Goal: Task Accomplishment & Management: Complete application form

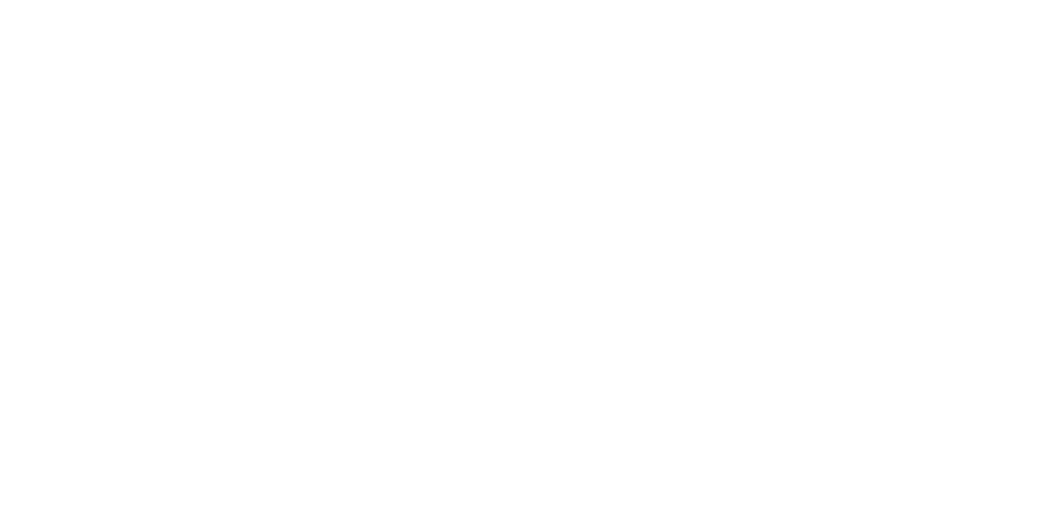
click at [597, 0] on html at bounding box center [521, 0] width 1042 height 0
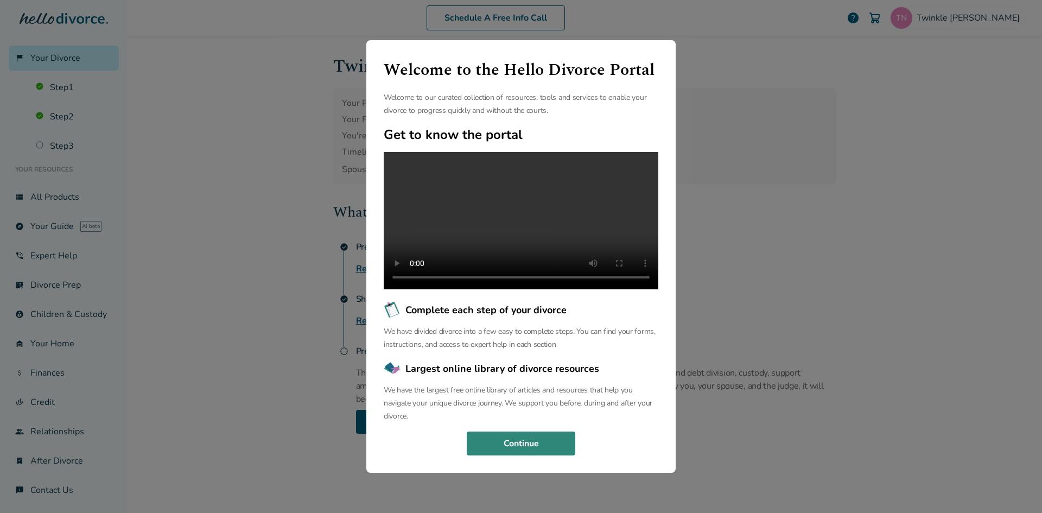
click at [564, 454] on button "Continue" at bounding box center [521, 444] width 109 height 24
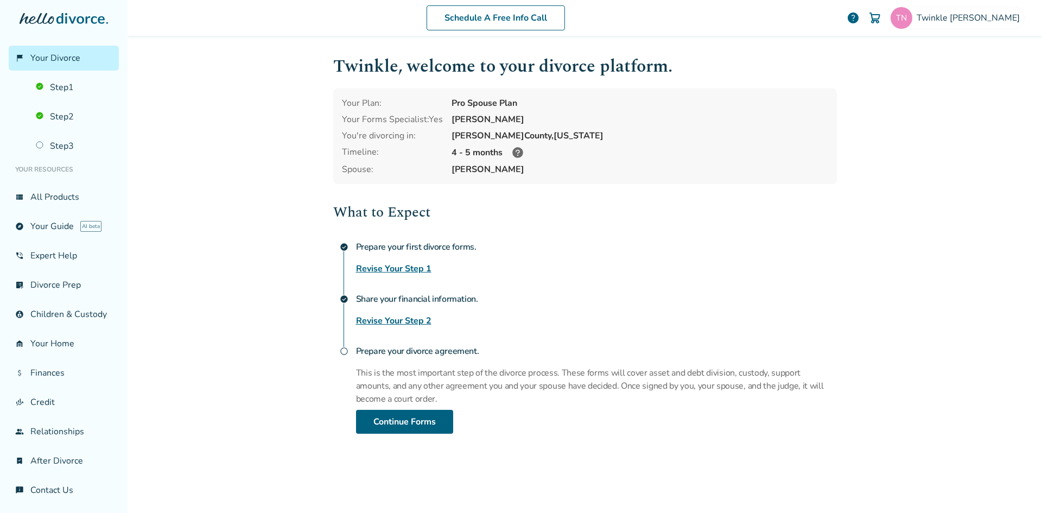
click at [516, 153] on icon at bounding box center [517, 152] width 11 height 11
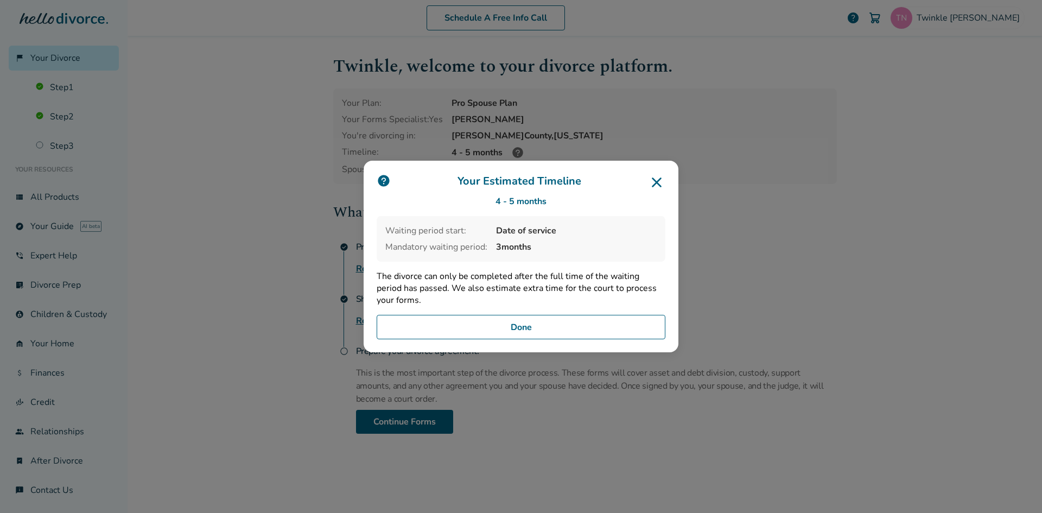
click at [657, 178] on icon at bounding box center [656, 182] width 17 height 17
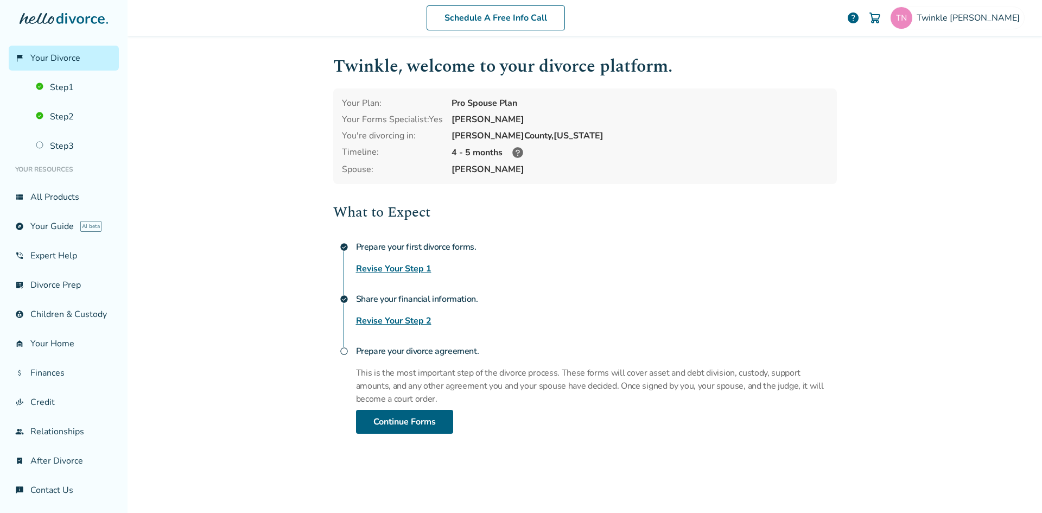
click at [391, 269] on link "Revise Your Step 1" at bounding box center [393, 268] width 75 height 13
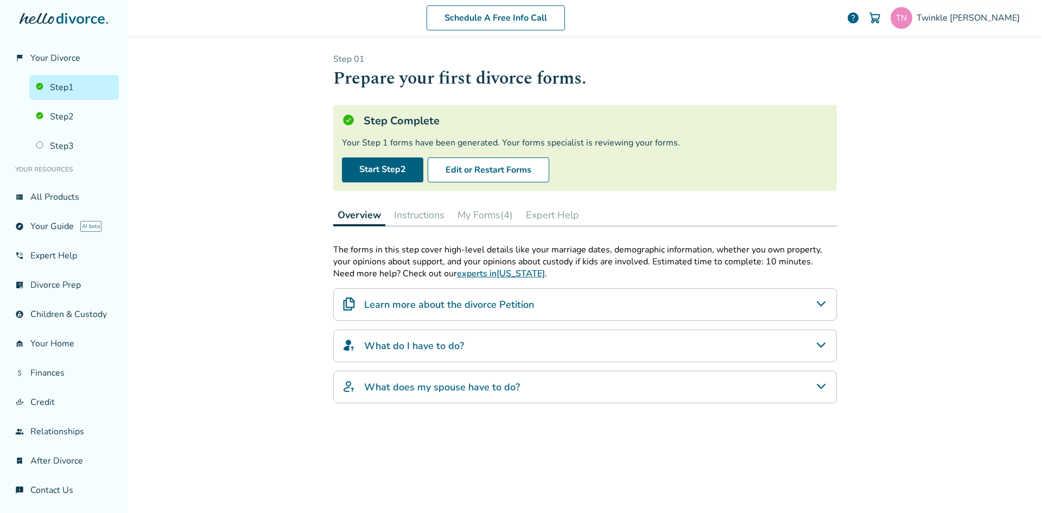
click at [477, 218] on button "My Forms (4)" at bounding box center [485, 215] width 64 height 22
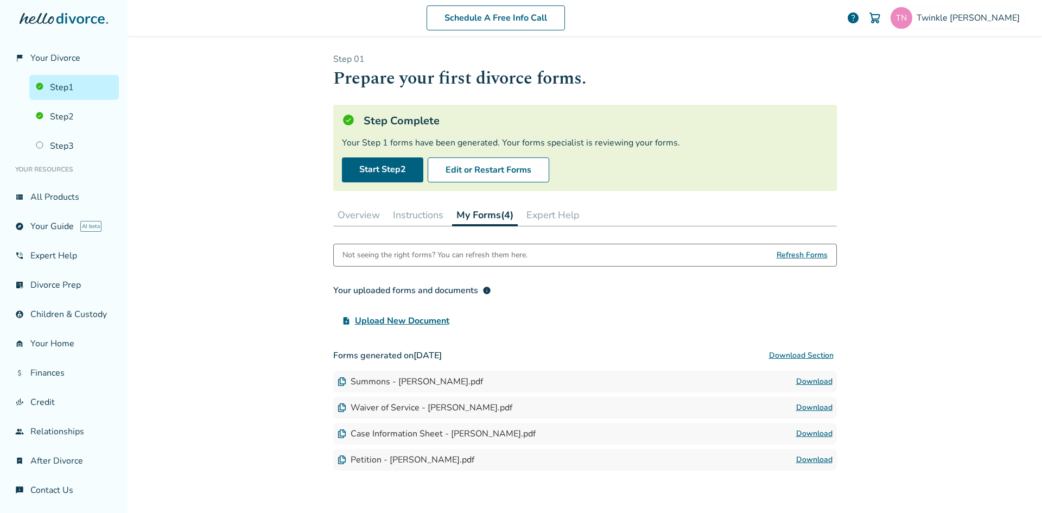
click at [814, 384] on link "Download" at bounding box center [814, 381] width 36 height 13
click at [809, 405] on link "Download" at bounding box center [814, 407] width 36 height 13
click at [796, 430] on link "Download" at bounding box center [814, 433] width 36 height 13
click at [805, 461] on link "Download" at bounding box center [814, 459] width 36 height 13
click at [400, 169] on link "Start Step 2" at bounding box center [382, 169] width 81 height 25
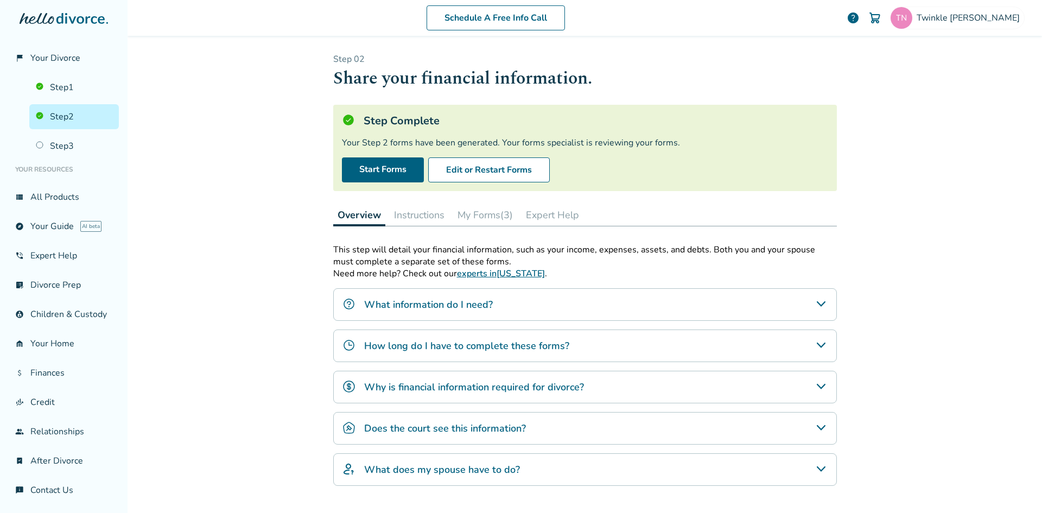
click at [53, 121] on link "Step 2" at bounding box center [74, 116] width 90 height 25
click at [482, 213] on button "My Forms (3)" at bounding box center [485, 215] width 64 height 22
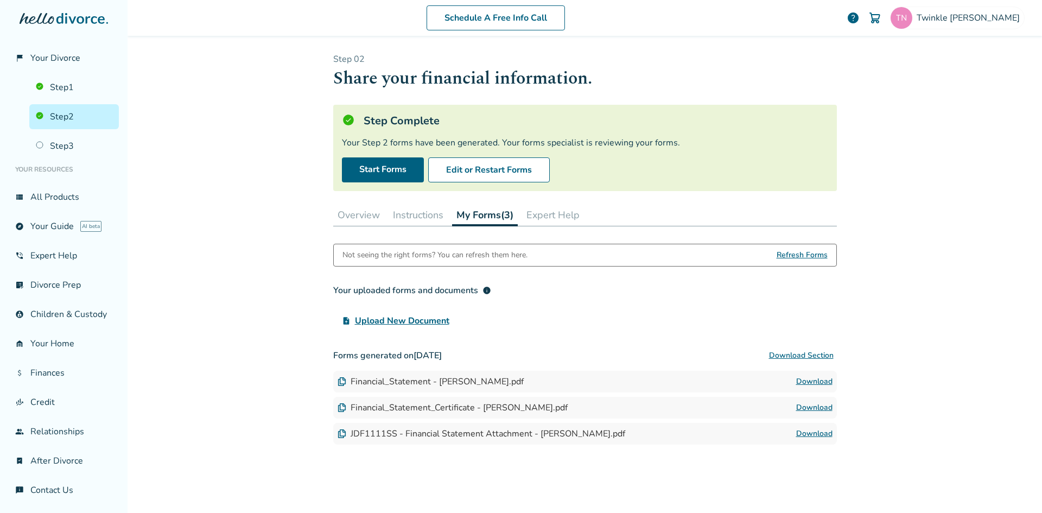
click at [804, 379] on link "Download" at bounding box center [814, 381] width 36 height 13
click at [817, 430] on link "Download" at bounding box center [814, 433] width 36 height 13
click at [809, 407] on link "Download" at bounding box center [814, 407] width 36 height 13
click at [807, 382] on link "Download" at bounding box center [814, 381] width 36 height 13
click at [809, 381] on link "Download" at bounding box center [814, 381] width 36 height 13
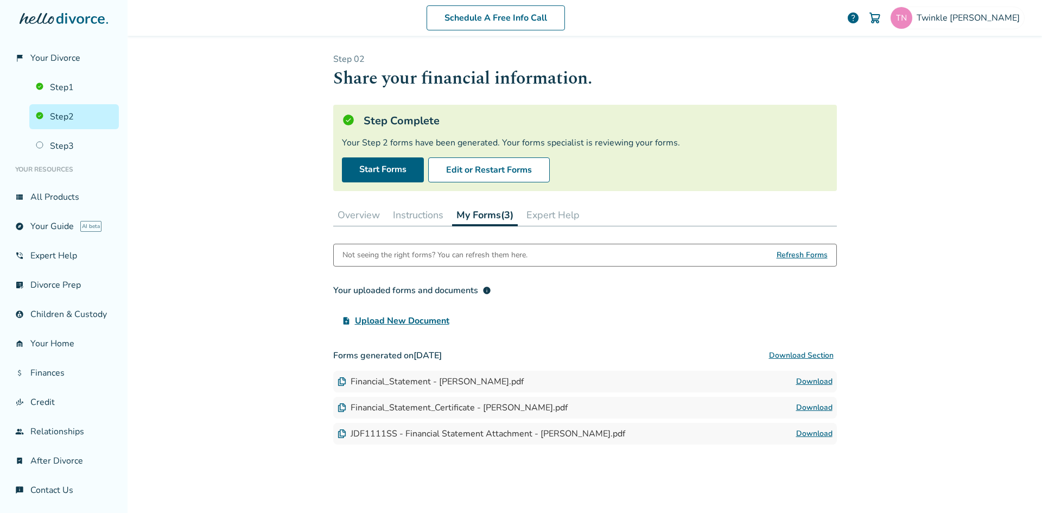
click at [802, 409] on link "Download" at bounding box center [814, 407] width 36 height 13
click at [810, 436] on link "Download" at bounding box center [814, 433] width 36 height 13
click at [64, 195] on link "view_list All Products" at bounding box center [64, 197] width 110 height 25
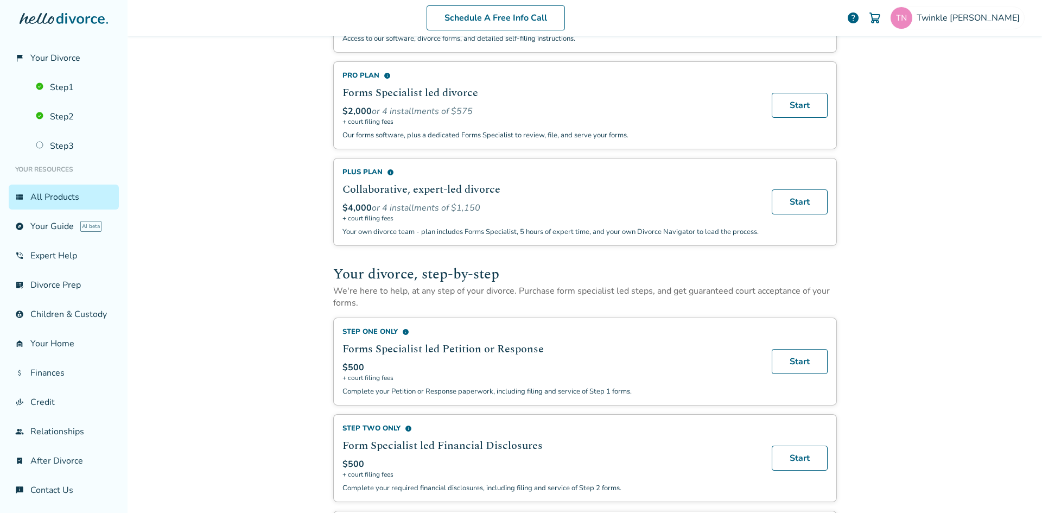
scroll to position [139, 0]
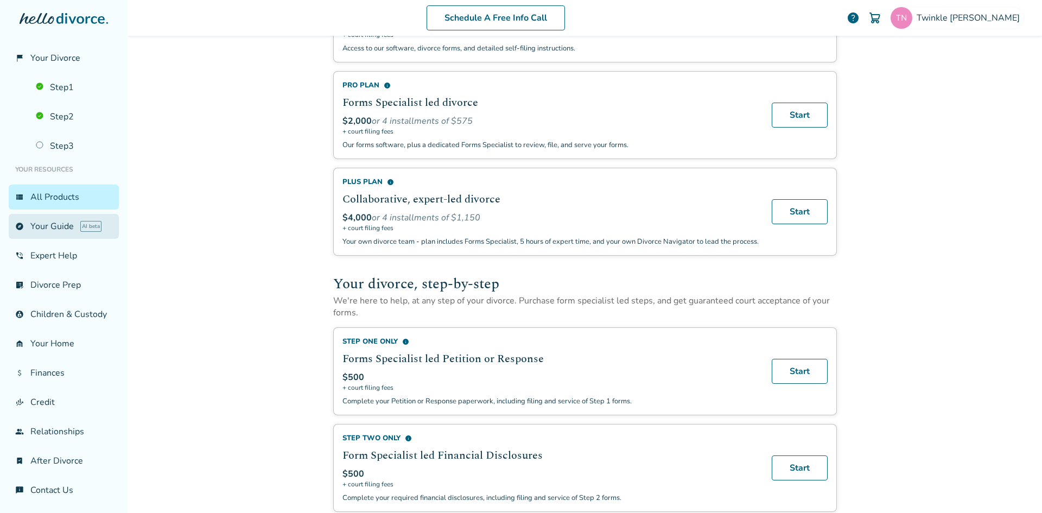
click at [60, 220] on link "explore Your Guide AI beta" at bounding box center [64, 226] width 110 height 25
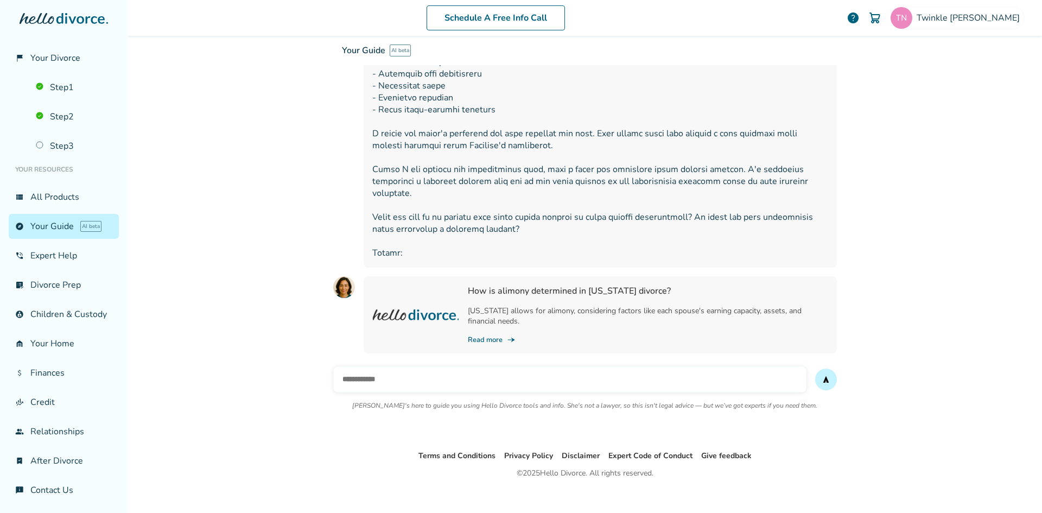
scroll to position [401, 0]
click at [493, 334] on link "Read more line_end_arrow_notch" at bounding box center [648, 339] width 360 height 10
click at [47, 264] on link "phone_in_talk Expert Help" at bounding box center [64, 255] width 110 height 25
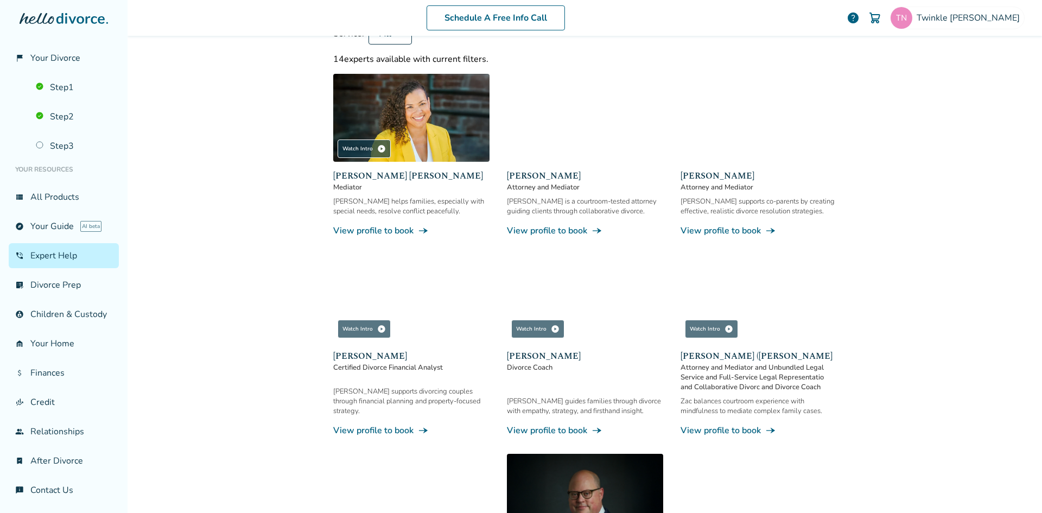
scroll to position [94, 0]
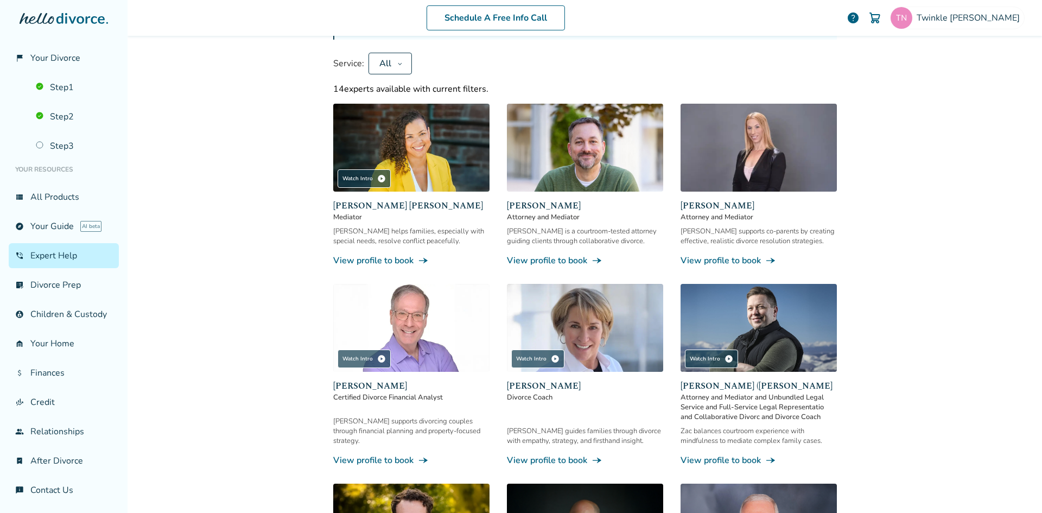
click at [390, 262] on link "View profile to book line_end_arrow_notch" at bounding box center [411, 261] width 156 height 12
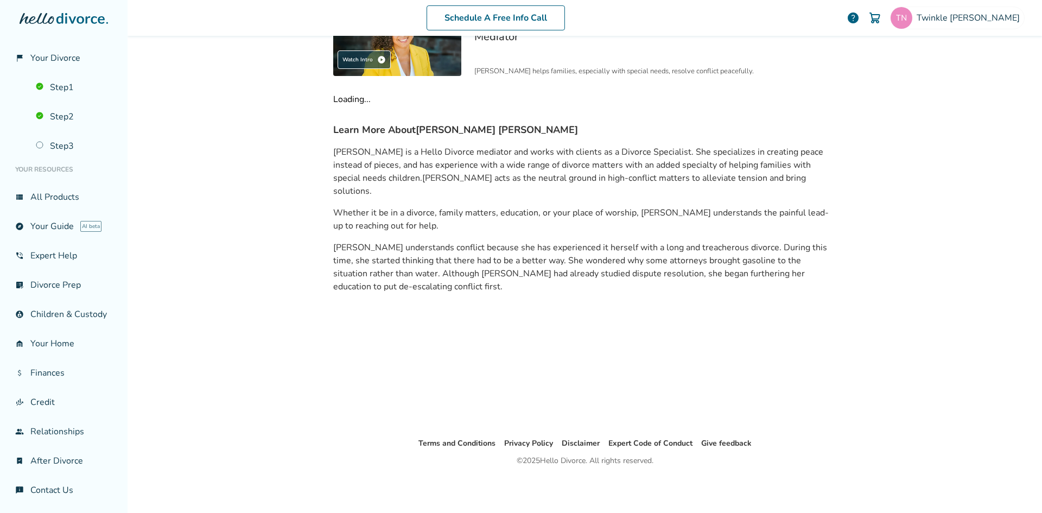
scroll to position [53, 0]
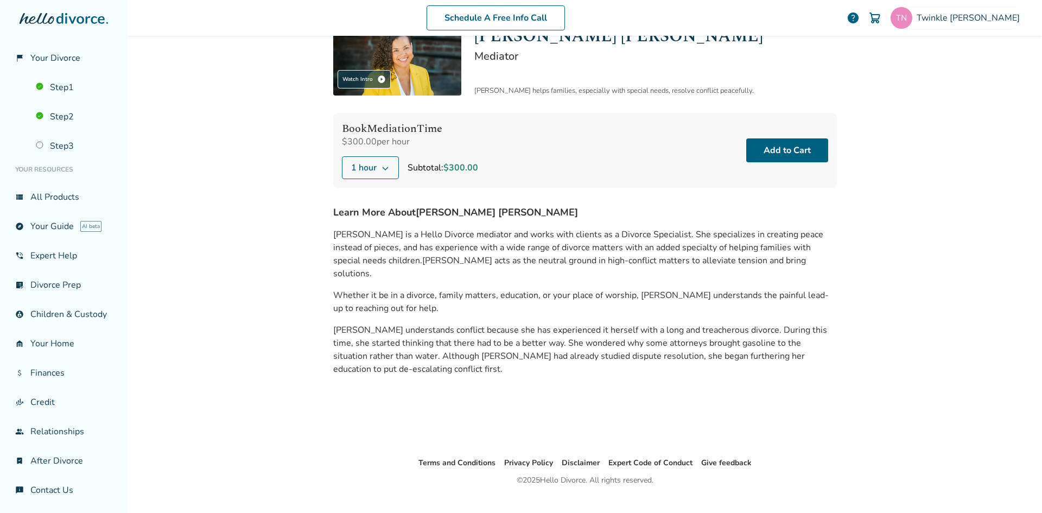
click at [382, 166] on icon at bounding box center [385, 167] width 9 height 9
click at [369, 209] on label "3 hours" at bounding box center [437, 208] width 178 height 11
click at [225, 121] on div "Schedule A Free Info Call Twinkle Nawani help Schedule A Free Call Twinkle Nawa…" at bounding box center [585, 256] width 915 height 513
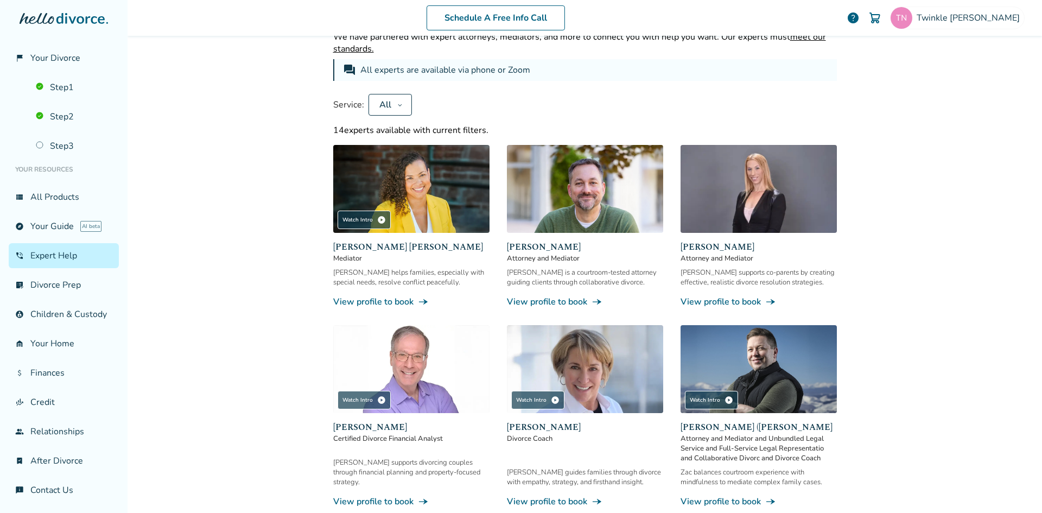
click at [607, 205] on img at bounding box center [585, 189] width 156 height 88
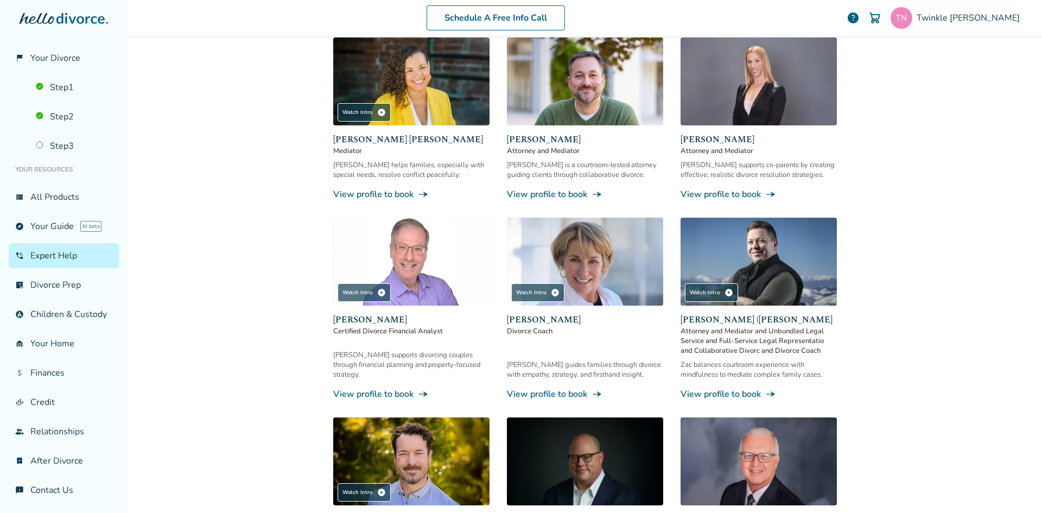
scroll to position [162, 0]
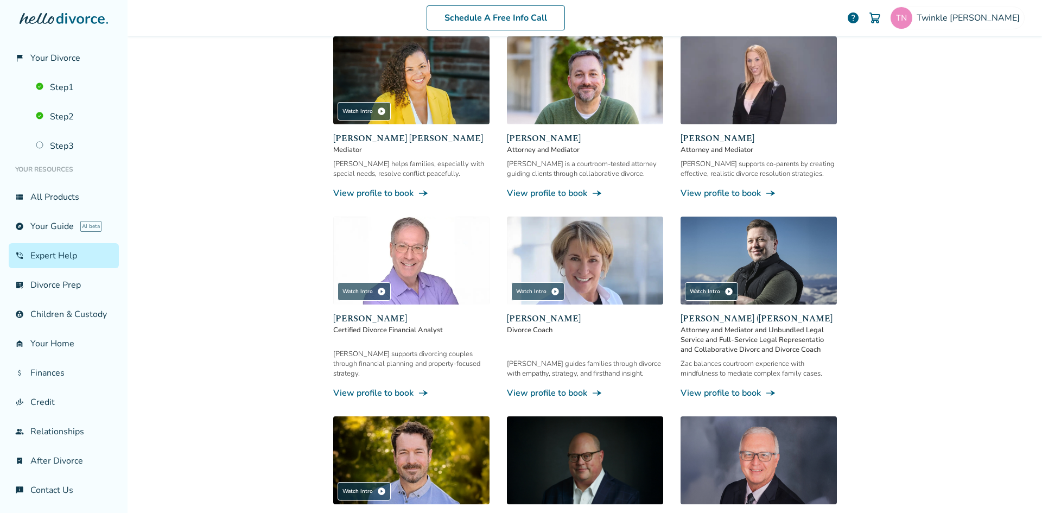
click at [778, 275] on img at bounding box center [759, 261] width 156 height 88
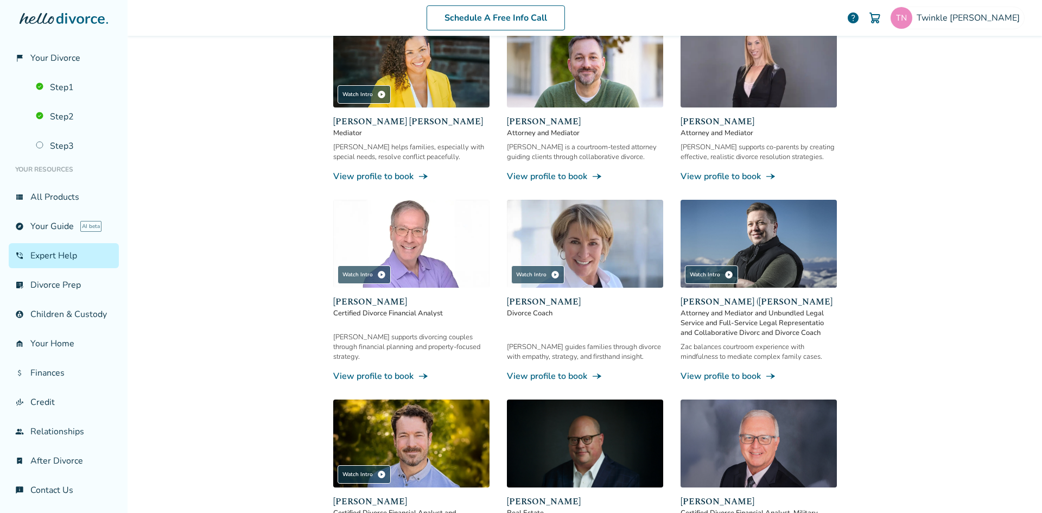
scroll to position [216, 0]
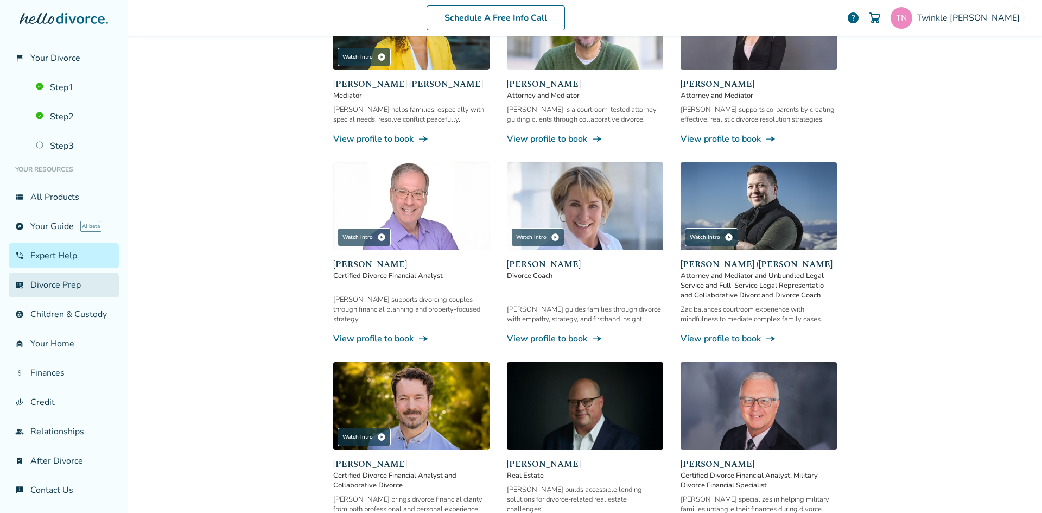
click at [66, 290] on link "list_alt_check Divorce Prep" at bounding box center [64, 285] width 110 height 25
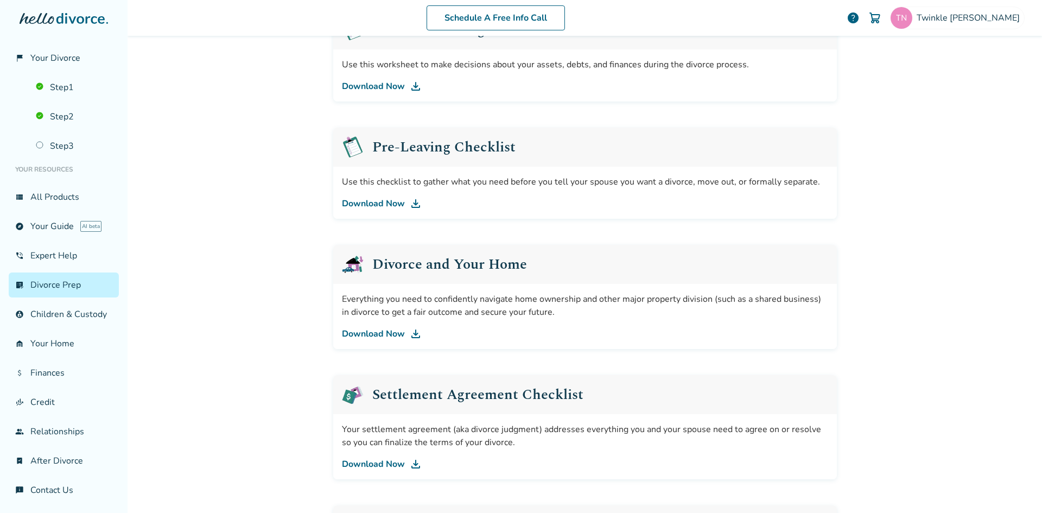
scroll to position [53, 0]
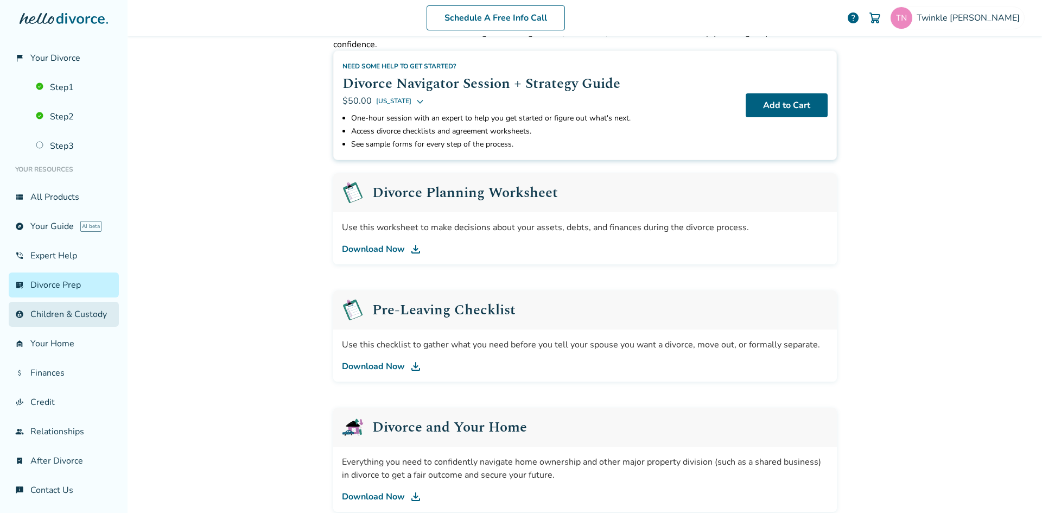
click at [52, 308] on link "account_child Children & Custody" at bounding box center [64, 314] width 110 height 25
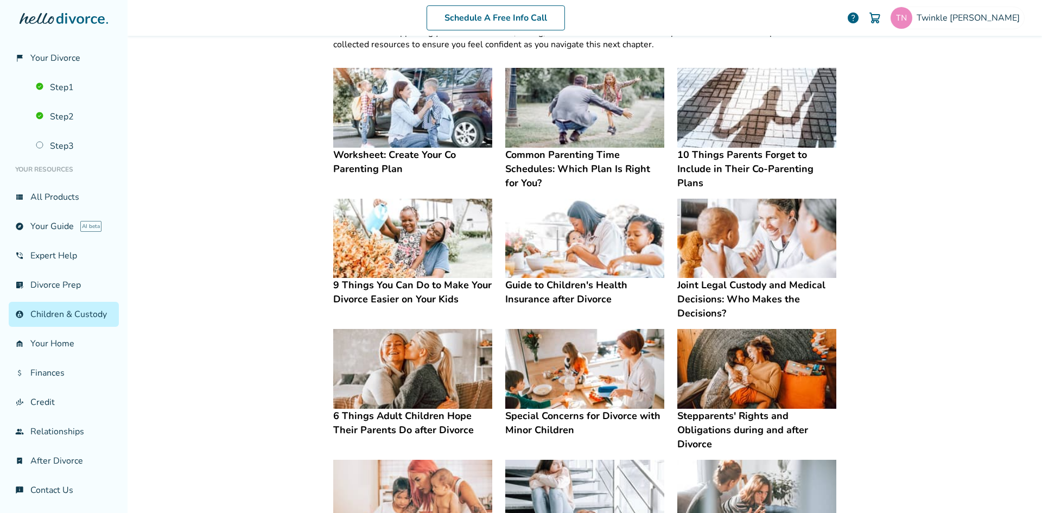
click at [765, 98] on img at bounding box center [756, 108] width 159 height 80
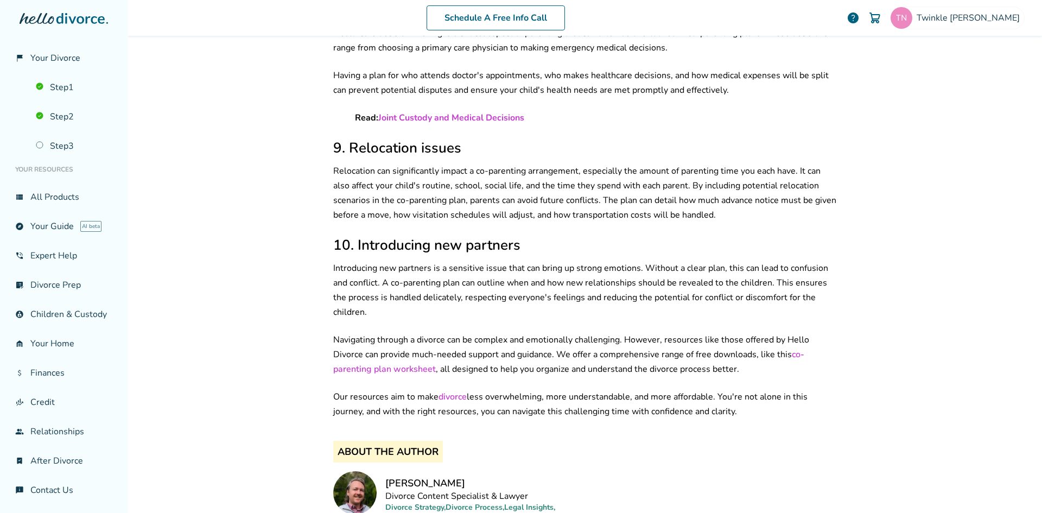
scroll to position [1456, 0]
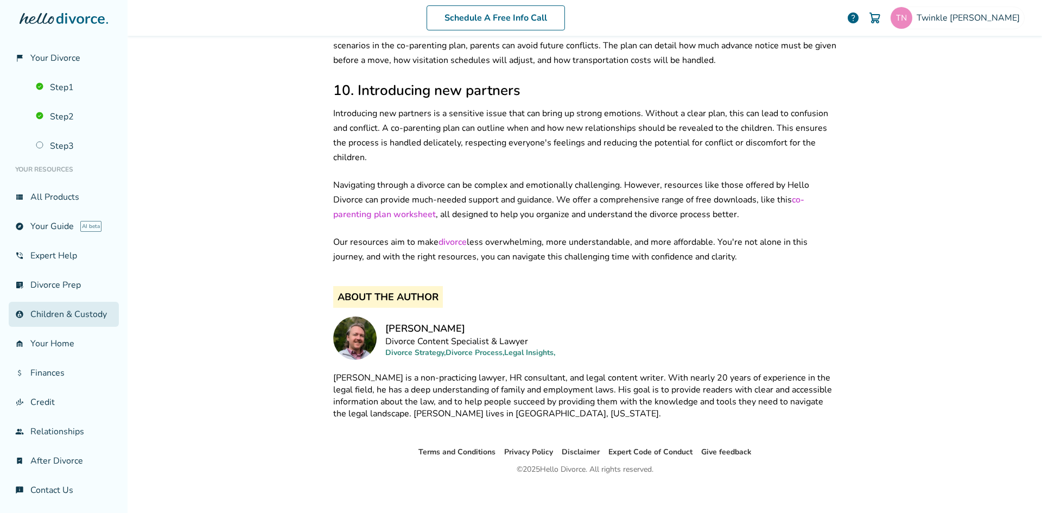
click at [47, 322] on link "account_child Children & Custody" at bounding box center [64, 314] width 110 height 25
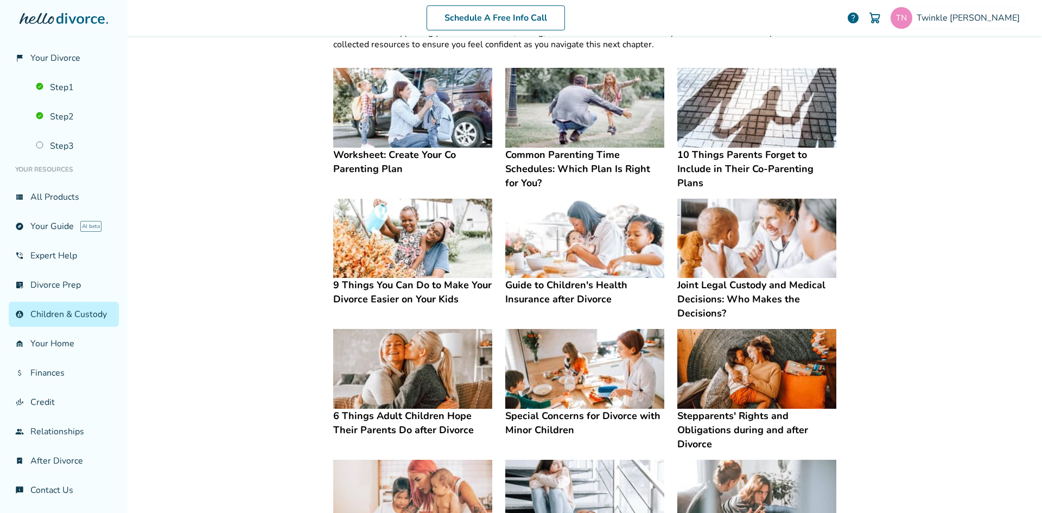
click at [442, 122] on img at bounding box center [412, 108] width 159 height 80
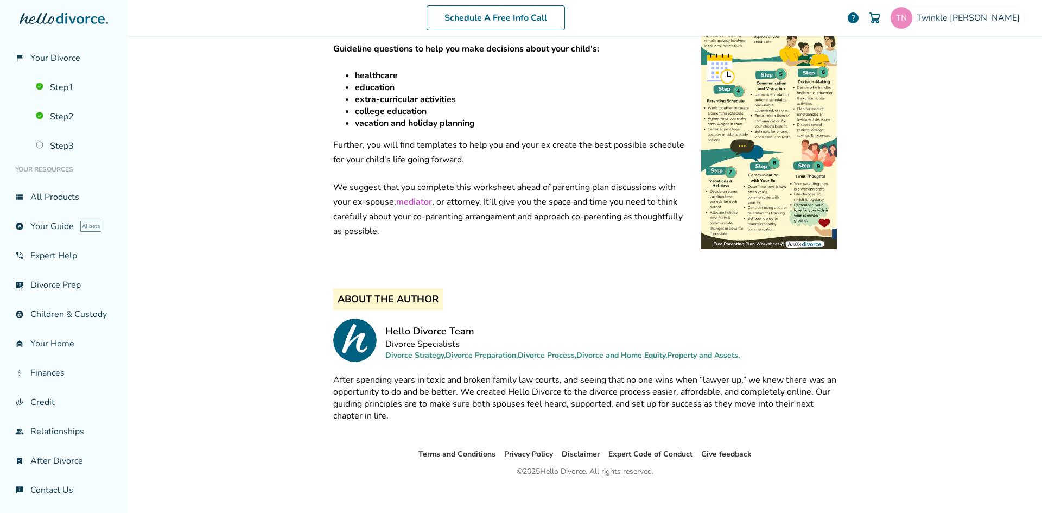
scroll to position [451, 0]
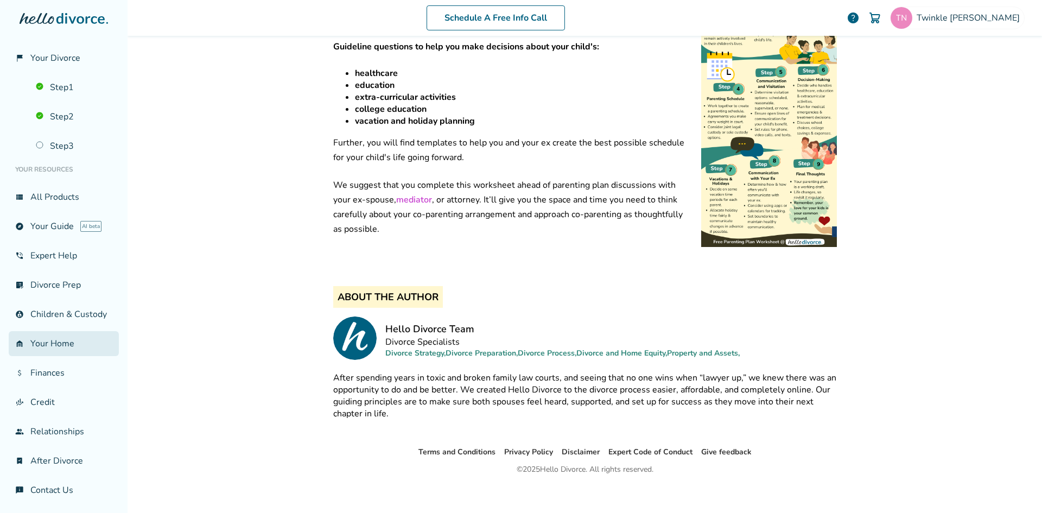
click at [59, 356] on link "garage_home Your Home" at bounding box center [64, 343] width 110 height 25
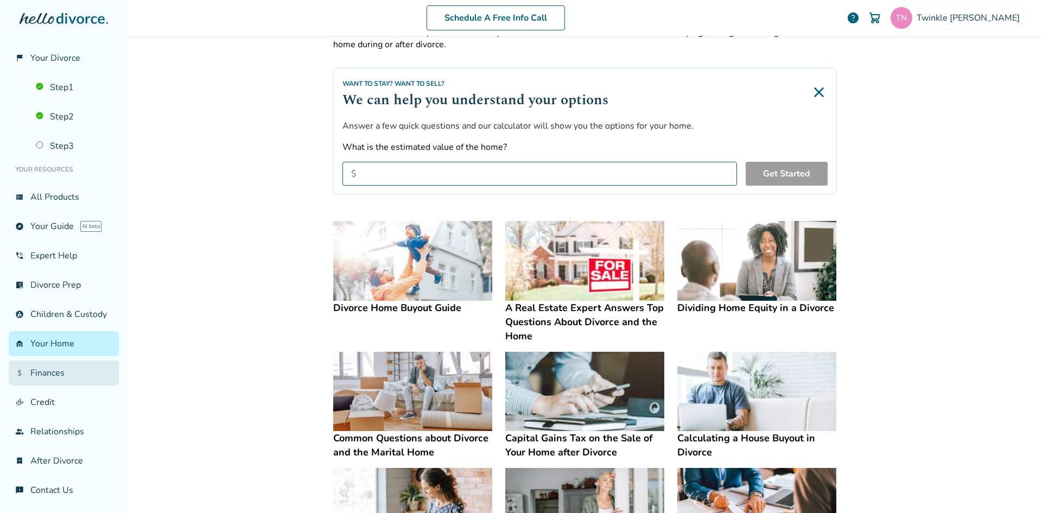
click at [46, 384] on link "attach_money Finances" at bounding box center [64, 372] width 110 height 25
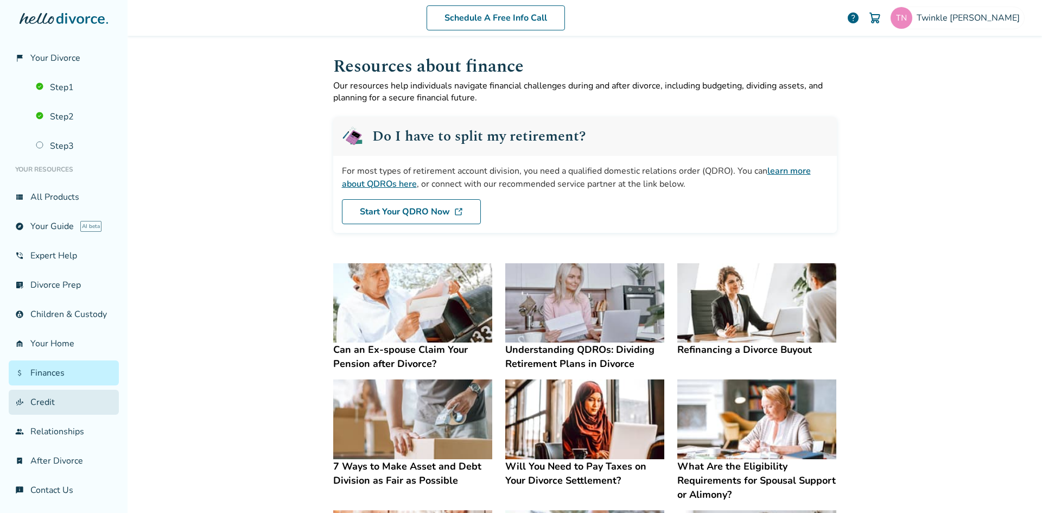
click at [40, 415] on link "finance_mode Credit" at bounding box center [64, 402] width 110 height 25
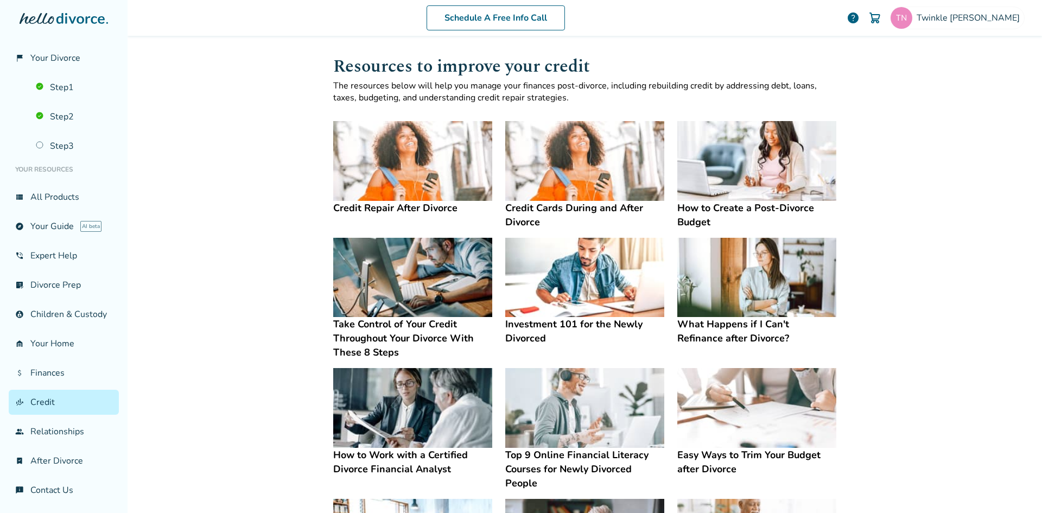
scroll to position [15, 0]
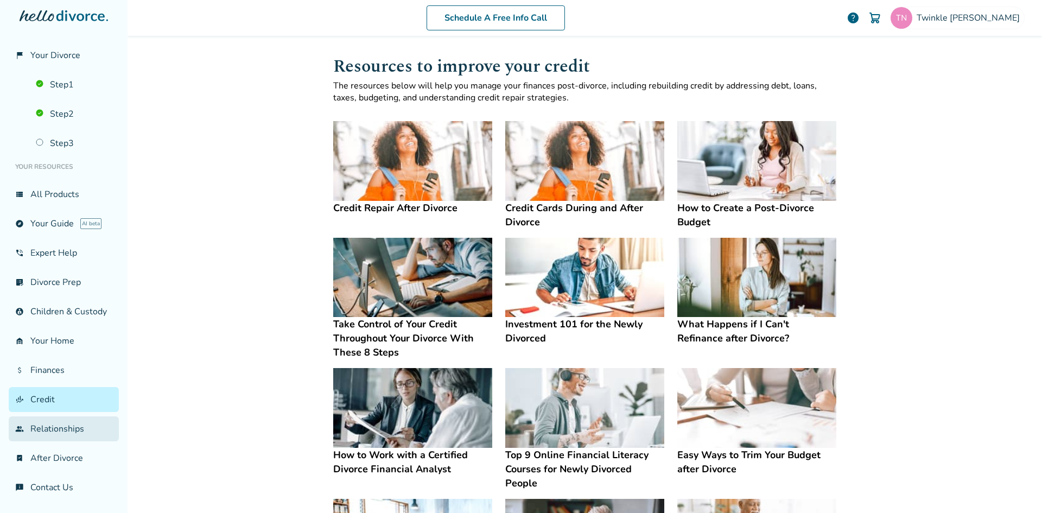
click at [41, 423] on link "group Relationships" at bounding box center [64, 428] width 110 height 25
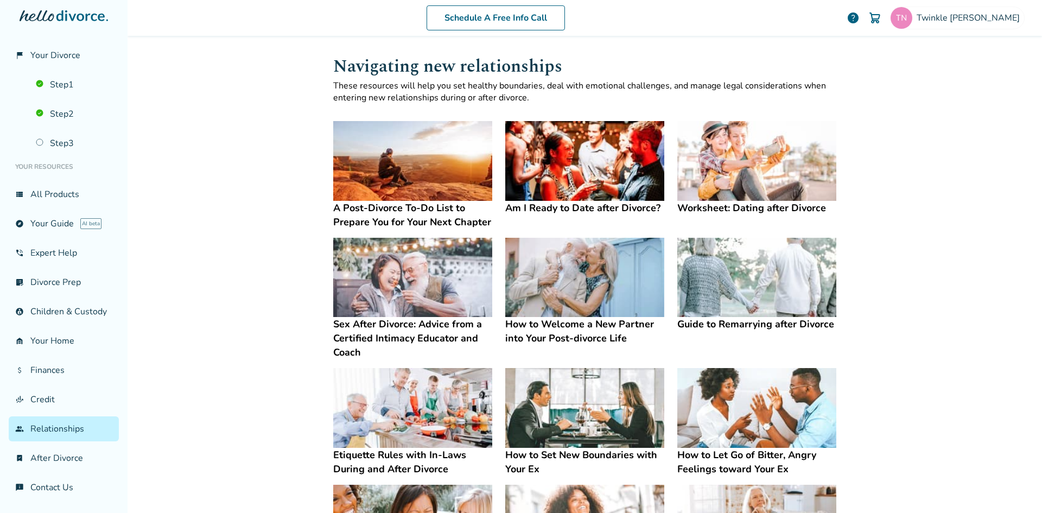
click at [559, 125] on img at bounding box center [584, 161] width 159 height 80
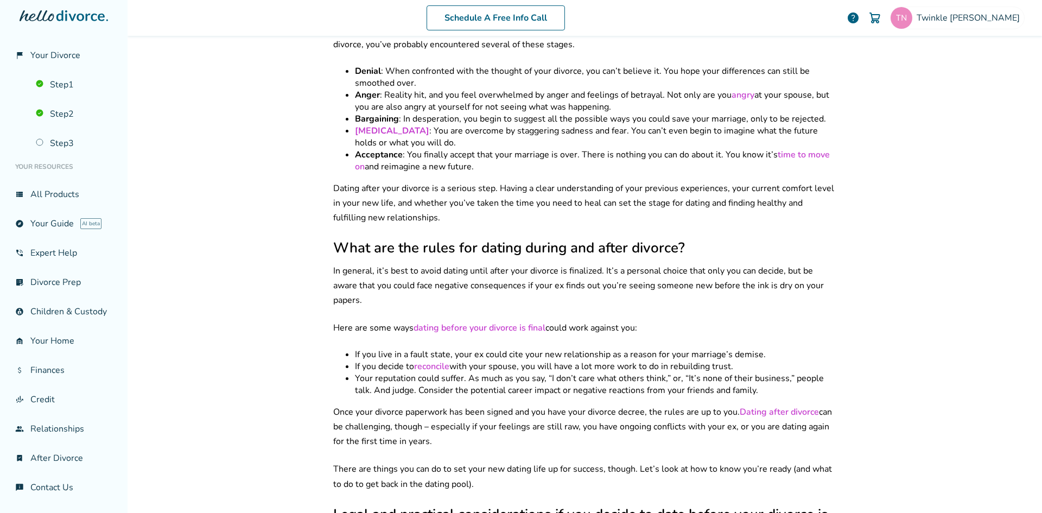
scroll to position [923, 0]
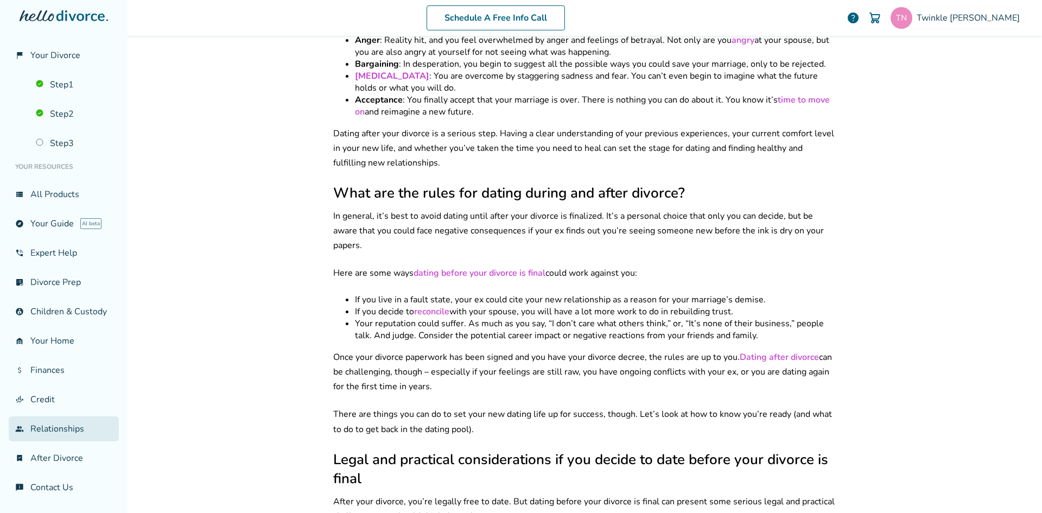
click at [50, 426] on link "group Relationships" at bounding box center [64, 428] width 110 height 25
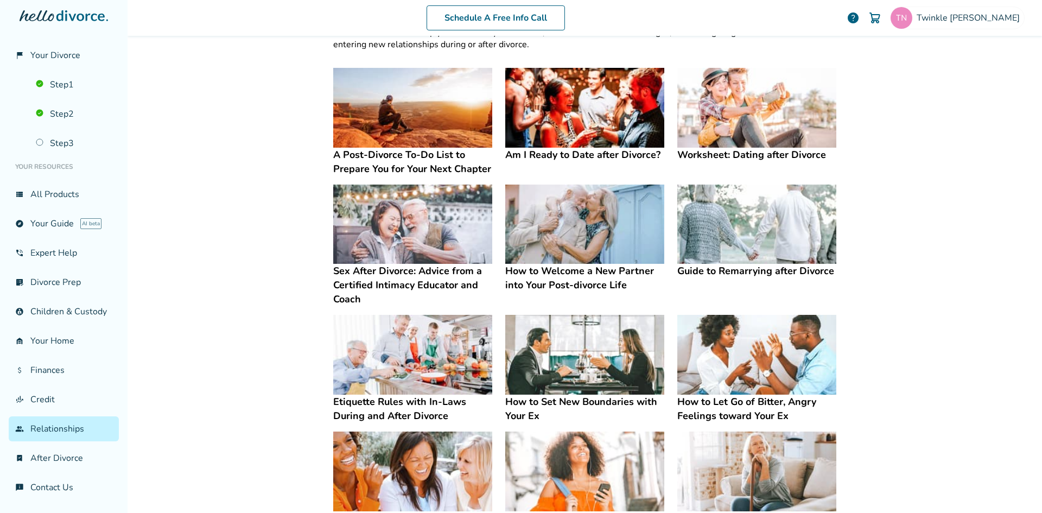
click at [429, 205] on img at bounding box center [412, 225] width 159 height 80
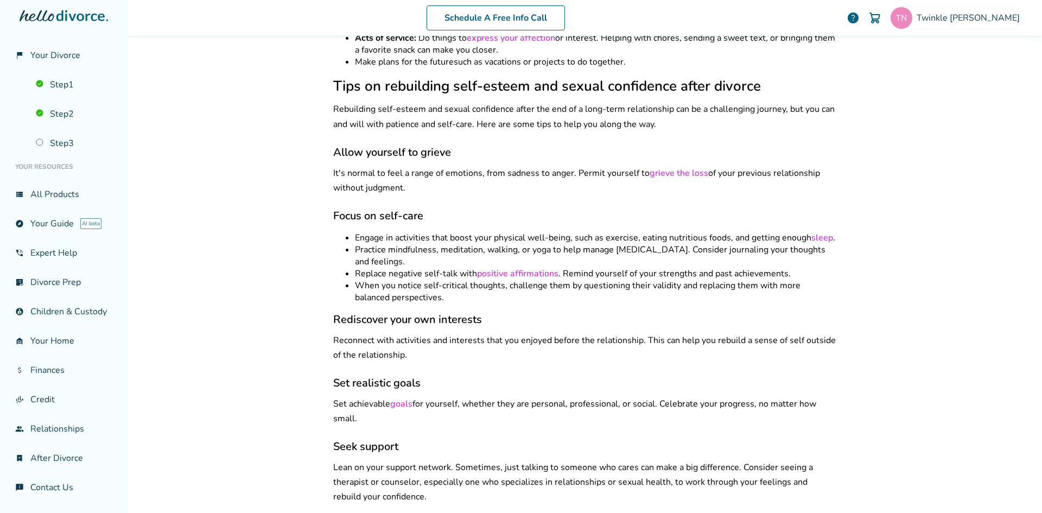
scroll to position [1519, 0]
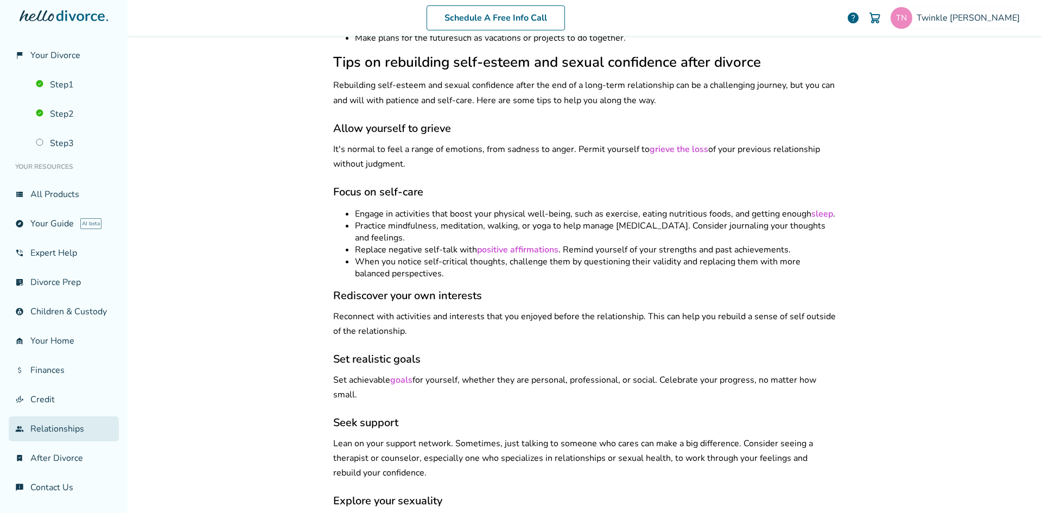
click at [66, 430] on link "group Relationships" at bounding box center [64, 428] width 110 height 25
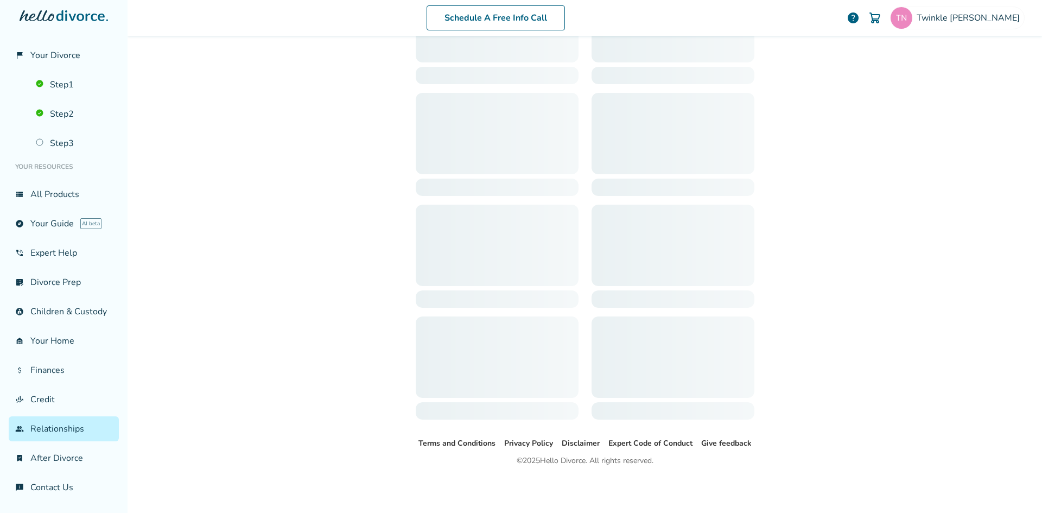
scroll to position [53, 0]
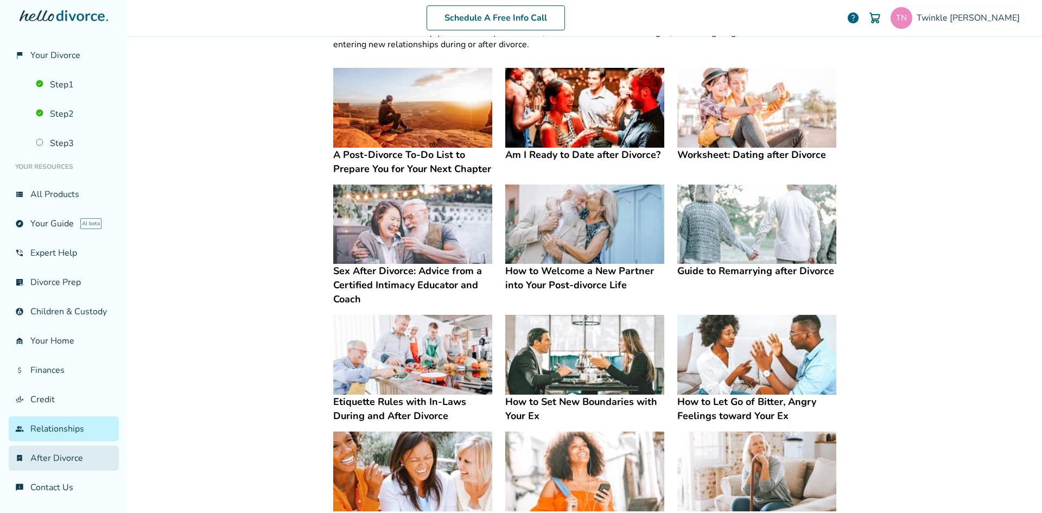
click at [55, 461] on link "bookmark_check After Divorce" at bounding box center [64, 458] width 110 height 25
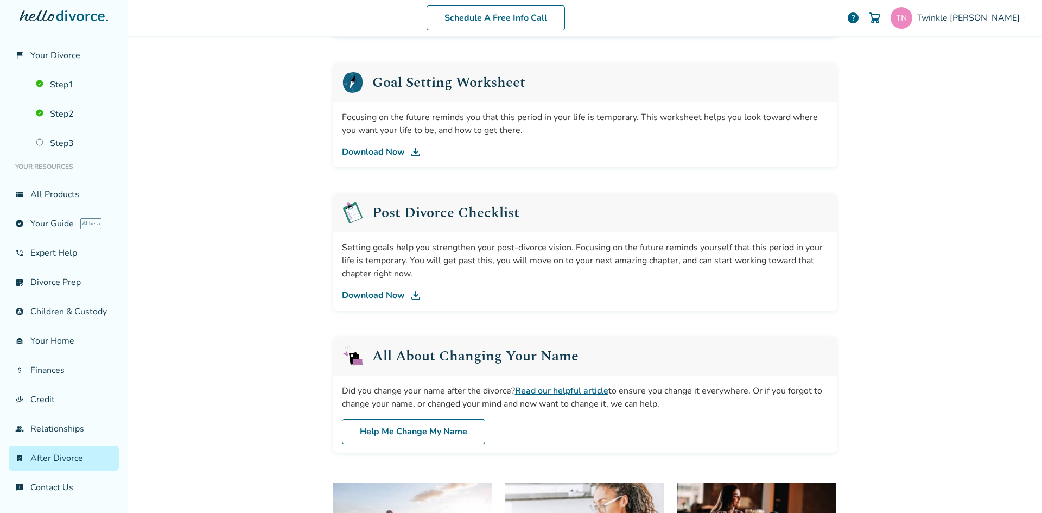
scroll to position [216, 0]
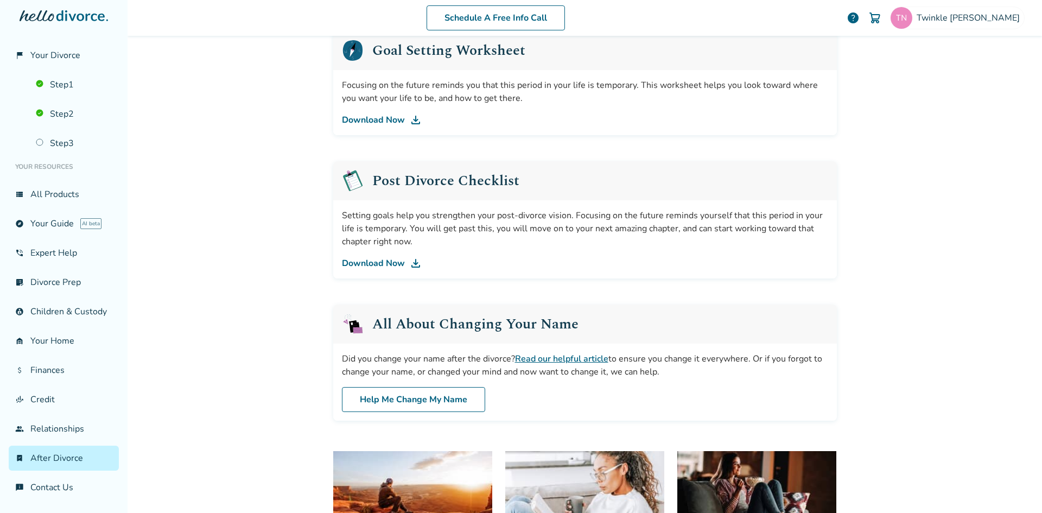
click at [370, 259] on link "Download Now" at bounding box center [585, 263] width 486 height 13
click at [67, 114] on link "Step 2" at bounding box center [74, 116] width 90 height 25
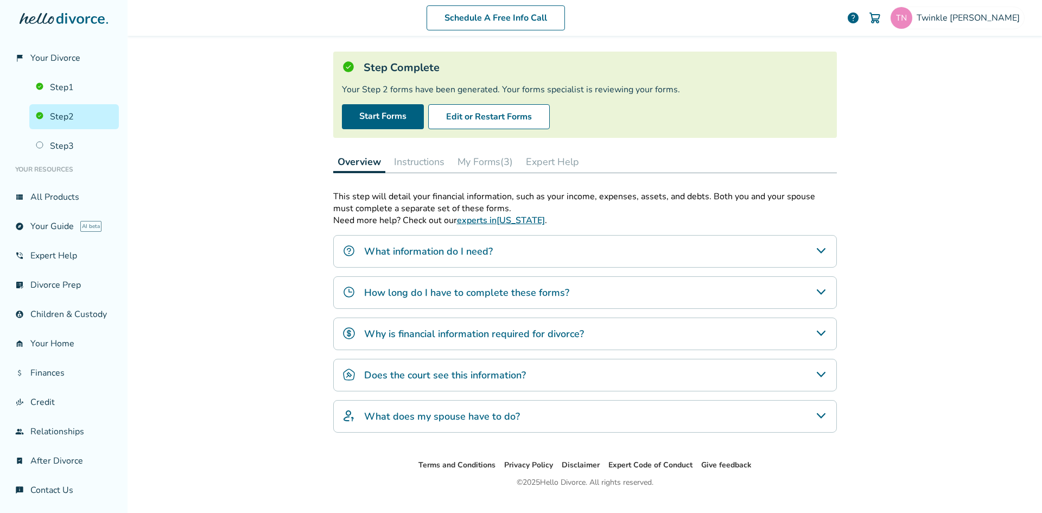
click at [494, 166] on button "My Forms (3)" at bounding box center [485, 162] width 64 height 22
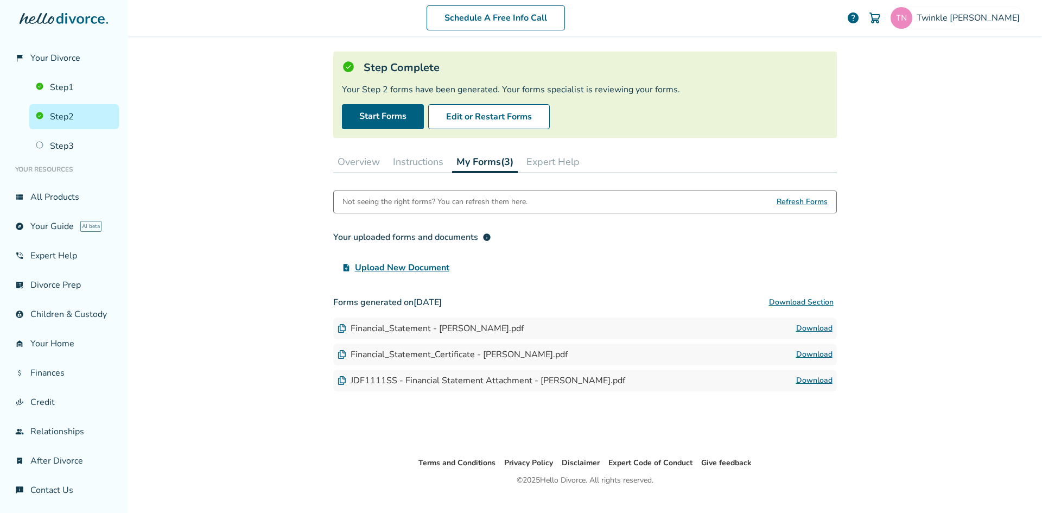
click at [819, 327] on link "Download" at bounding box center [814, 328] width 36 height 13
click at [805, 330] on link "Download" at bounding box center [814, 328] width 36 height 13
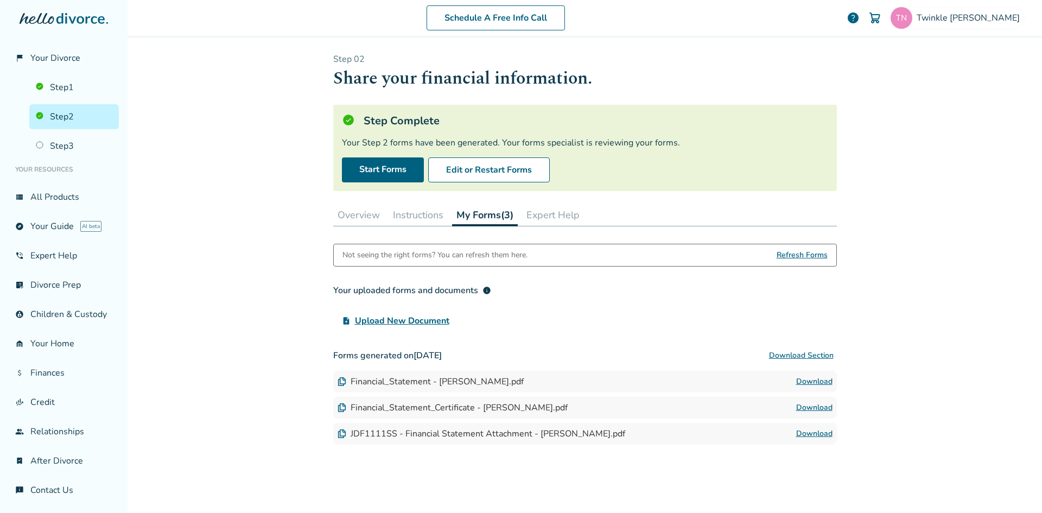
click at [806, 380] on link "Download" at bounding box center [814, 381] width 36 height 13
click at [555, 215] on button "Expert Help" at bounding box center [553, 215] width 62 height 22
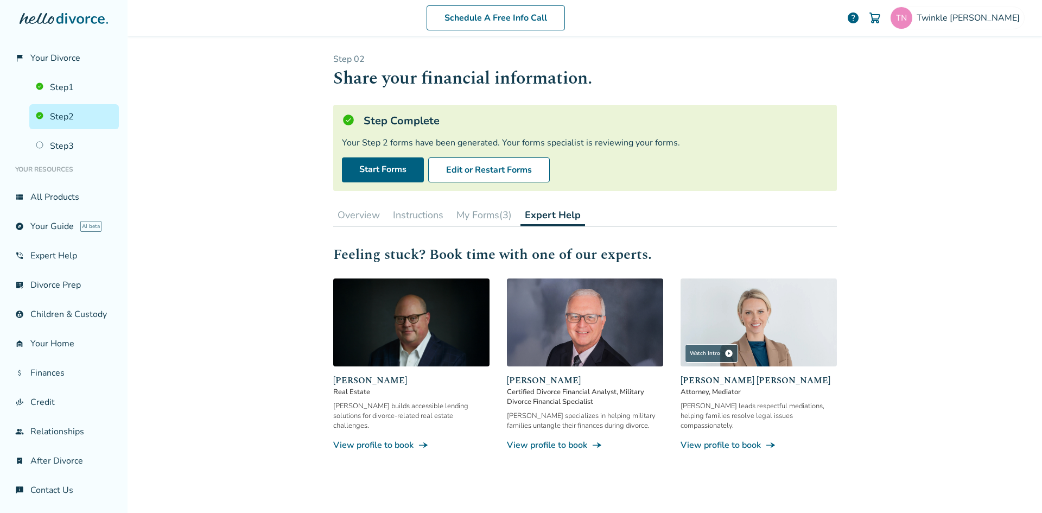
click at [743, 443] on link "View profile to book line_end_arrow_notch" at bounding box center [759, 445] width 156 height 12
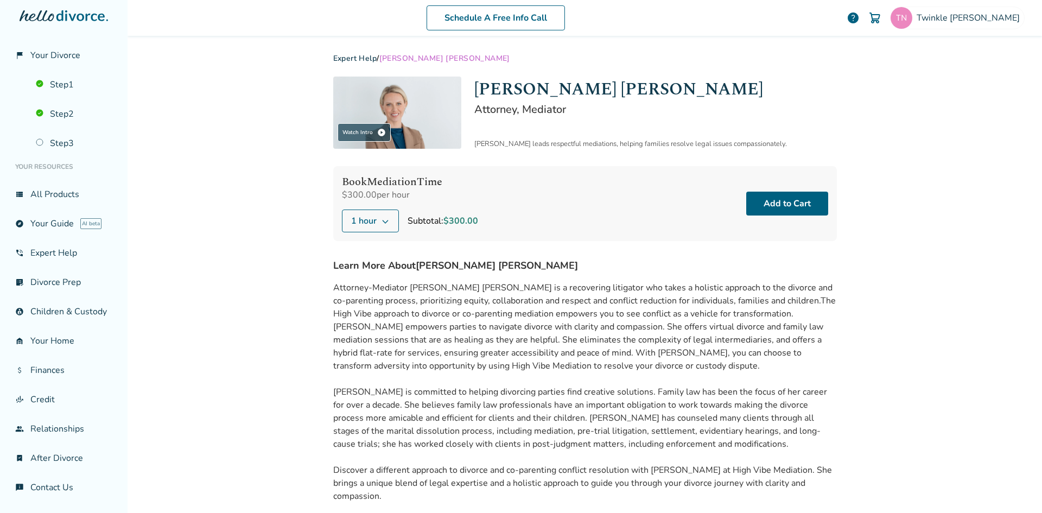
scroll to position [15, 0]
click at [81, 10] on icon at bounding box center [64, 15] width 88 height 11
